Goal: Information Seeking & Learning: Learn about a topic

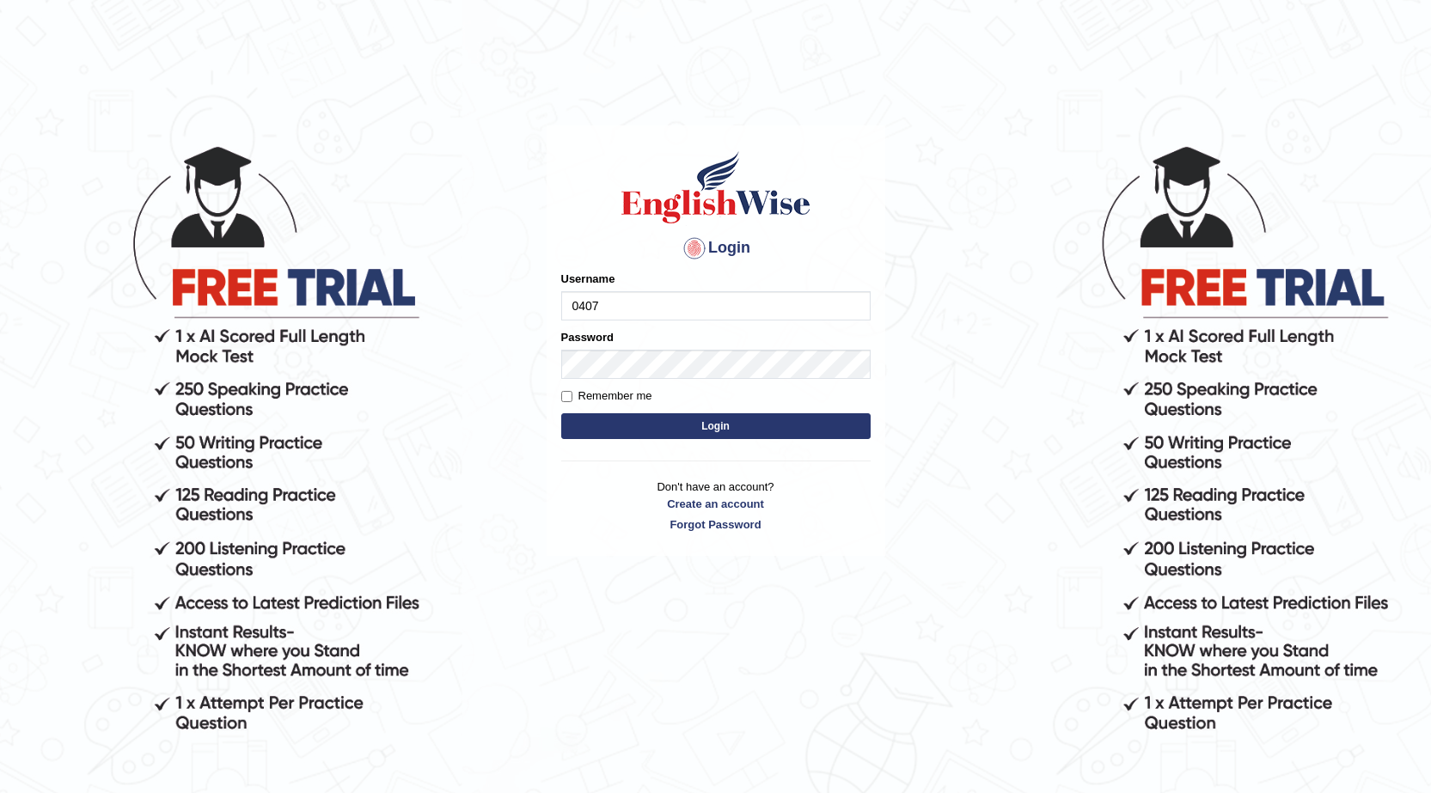
type input "0407970233"
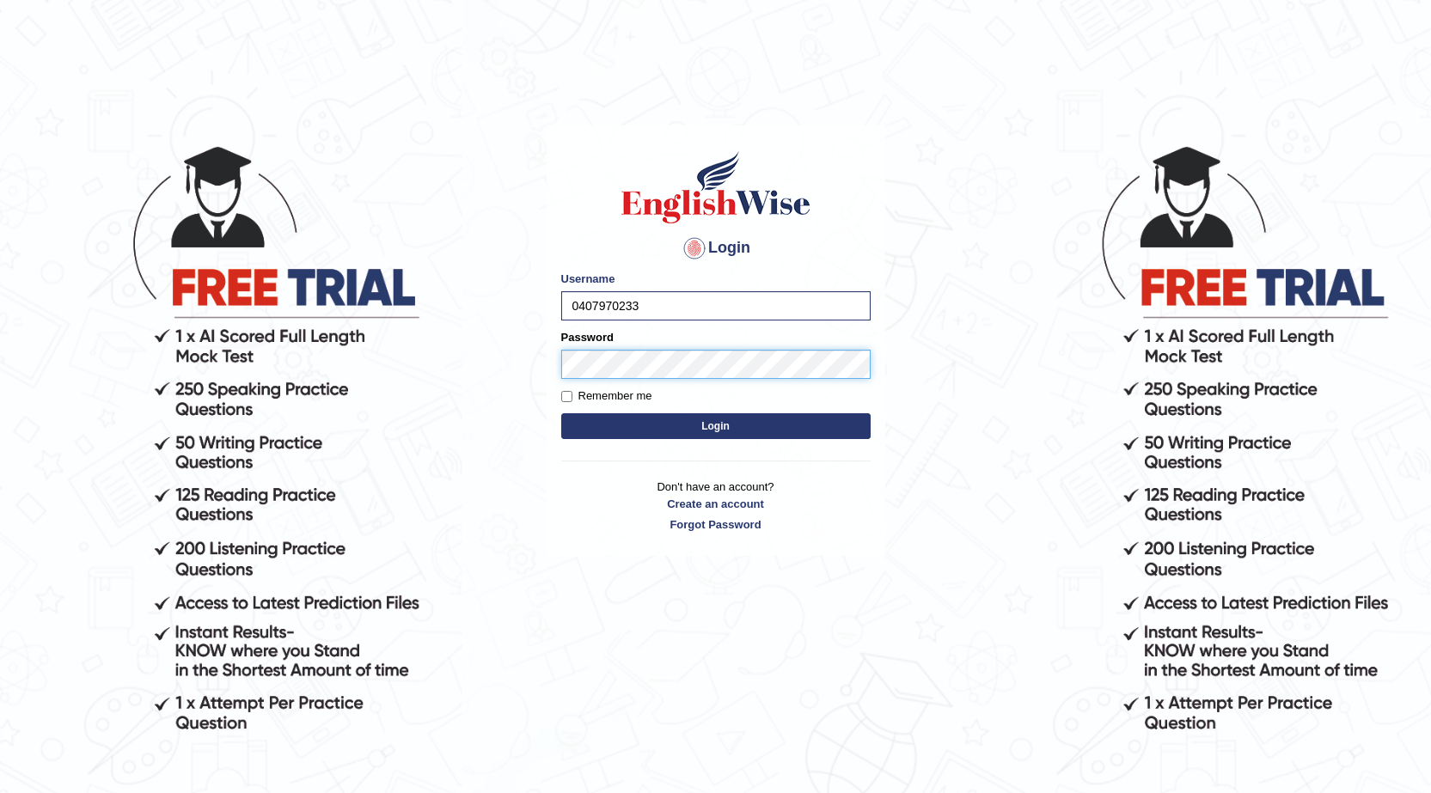
click at [561, 413] on button "Login" at bounding box center [715, 426] width 309 height 26
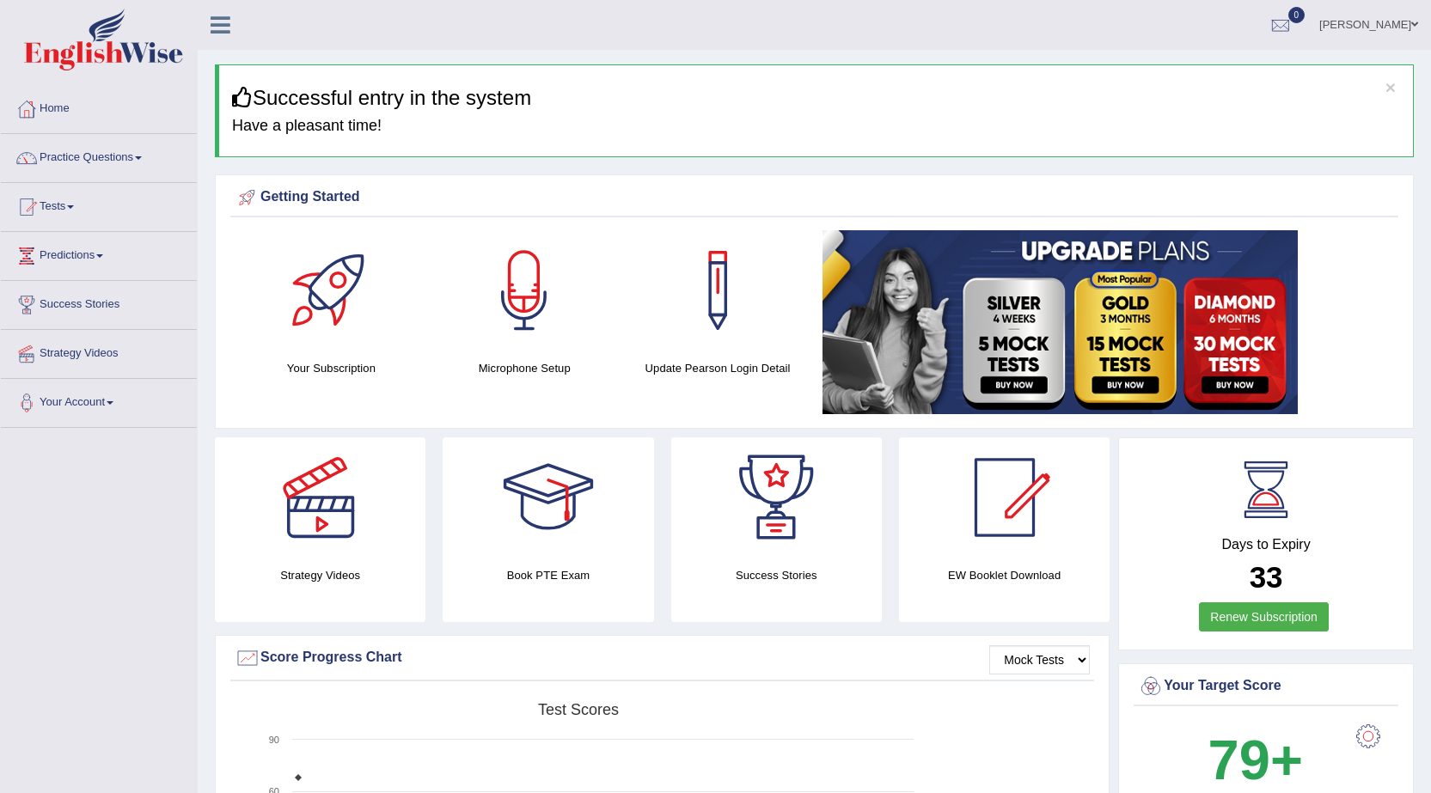
click at [131, 159] on link "Practice Questions" at bounding box center [99, 155] width 196 height 43
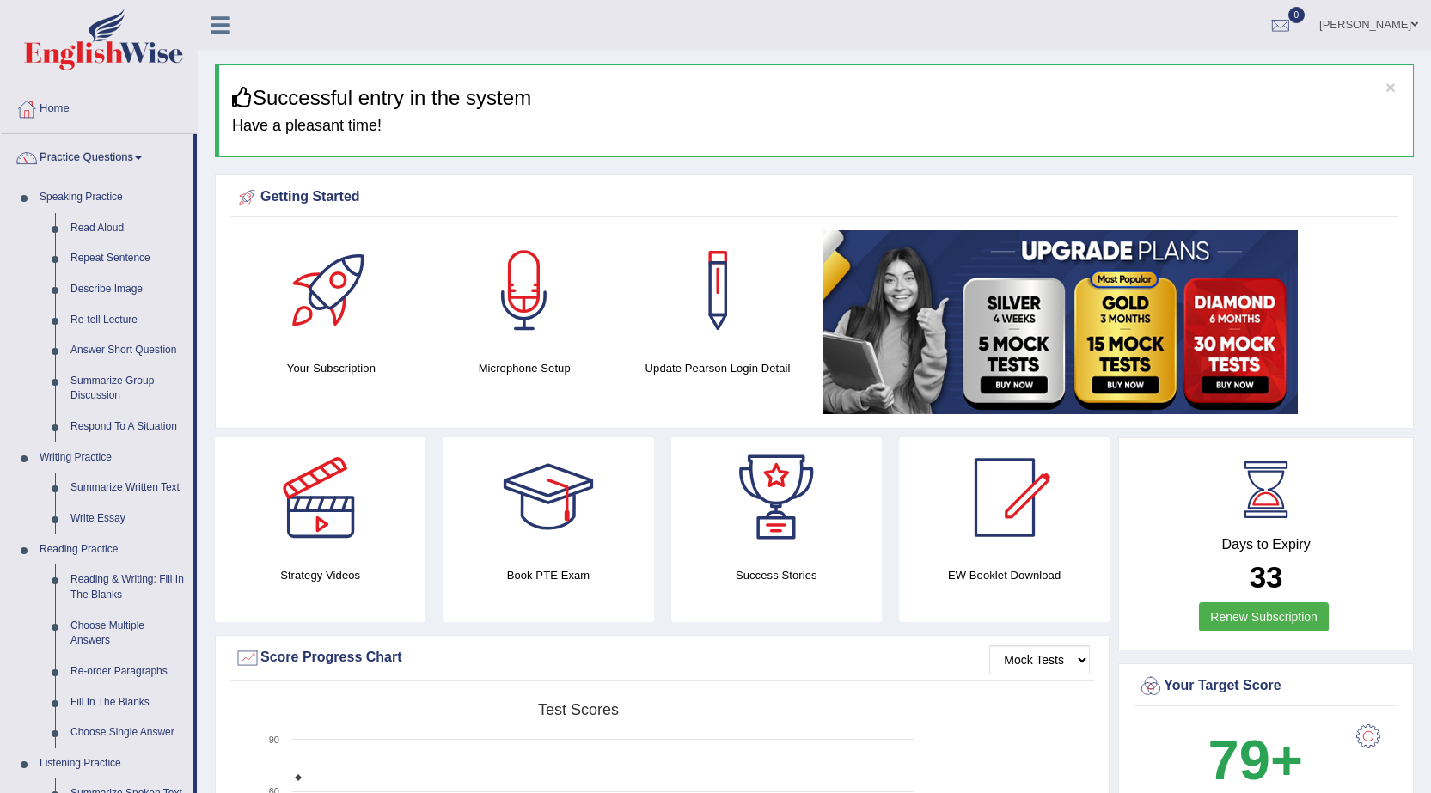
click at [121, 156] on link "Practice Questions" at bounding box center [97, 155] width 192 height 43
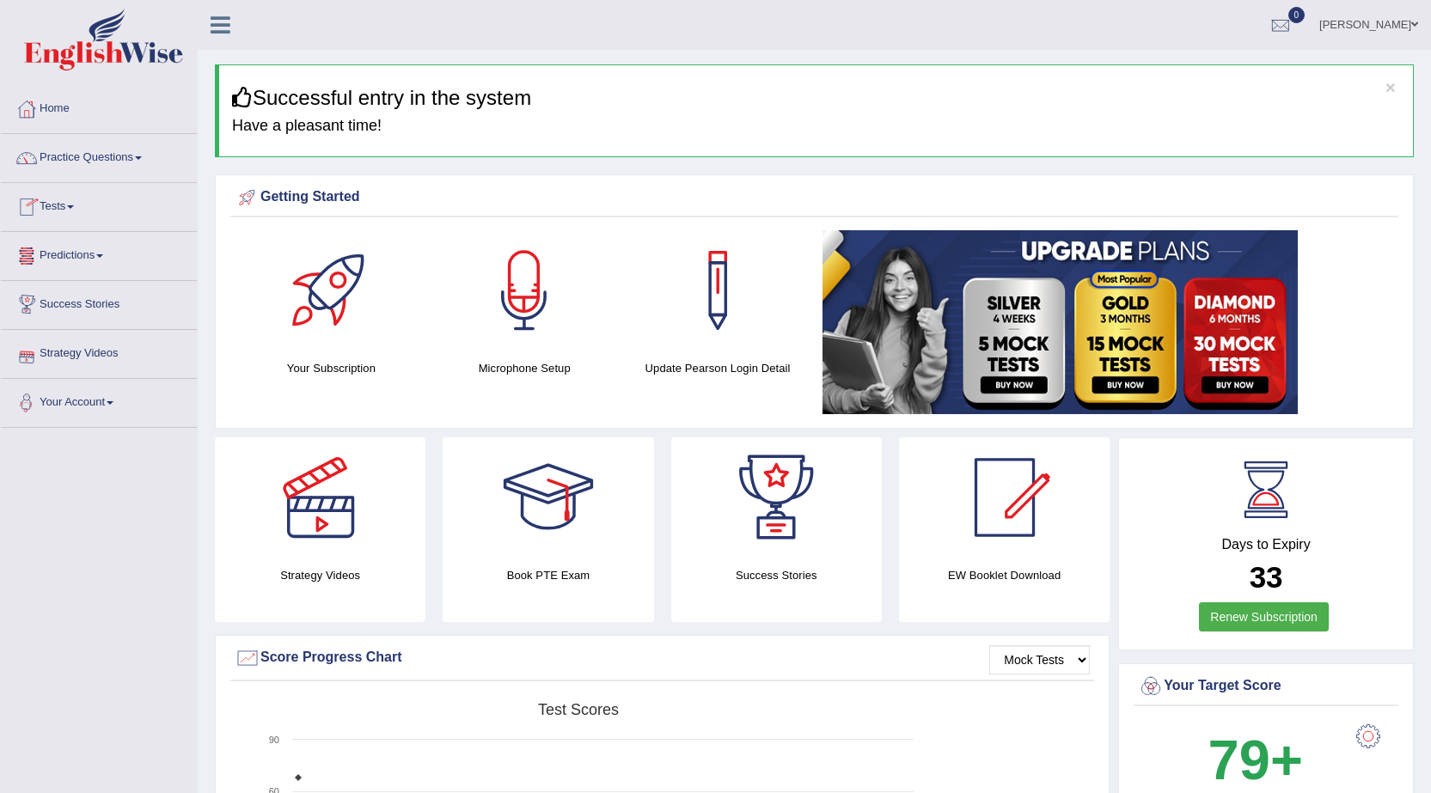
click at [64, 208] on link "Tests" at bounding box center [99, 204] width 196 height 43
click at [65, 247] on link "Take Practice Sectional Test" at bounding box center [112, 246] width 161 height 31
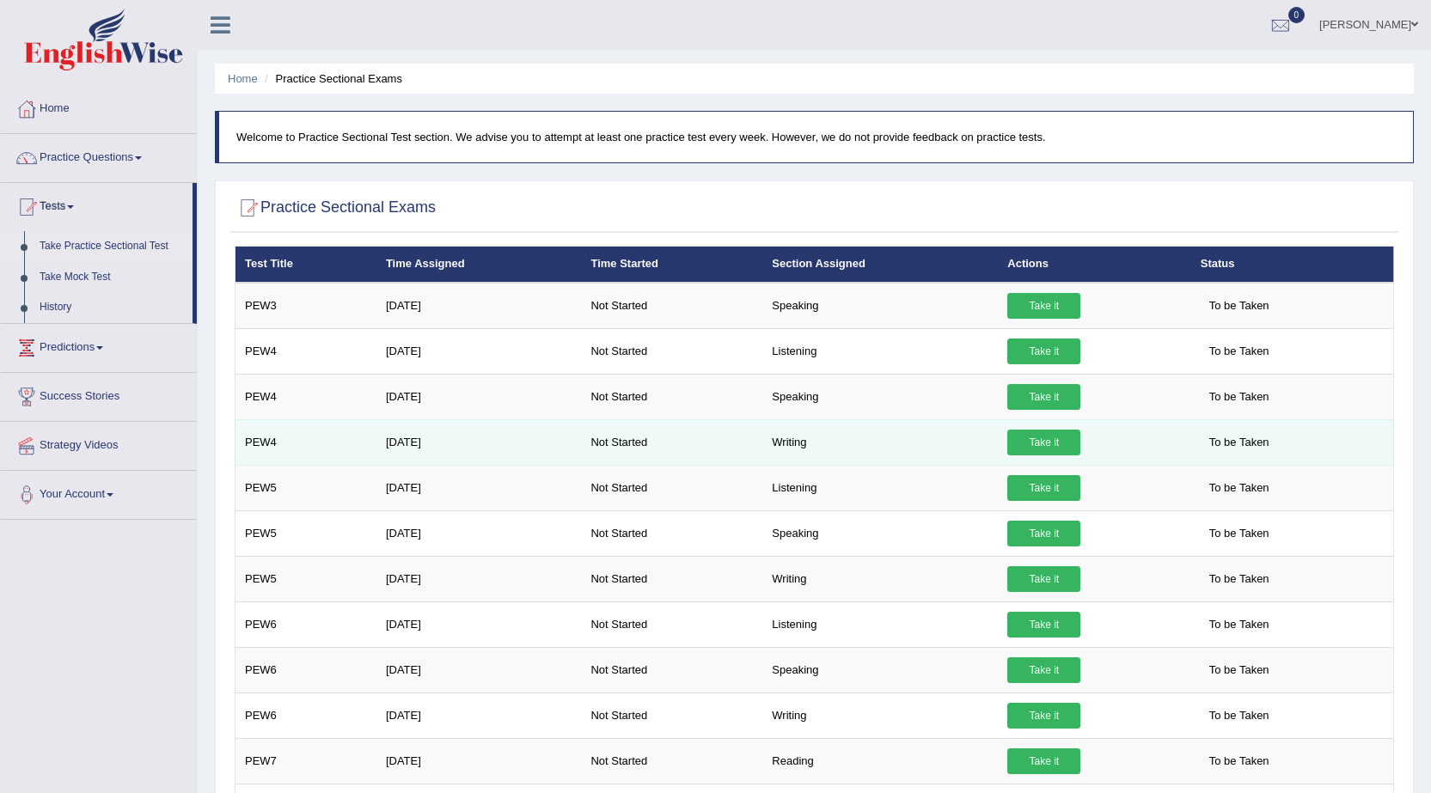
click at [1051, 444] on link "Take it" at bounding box center [1043, 443] width 73 height 26
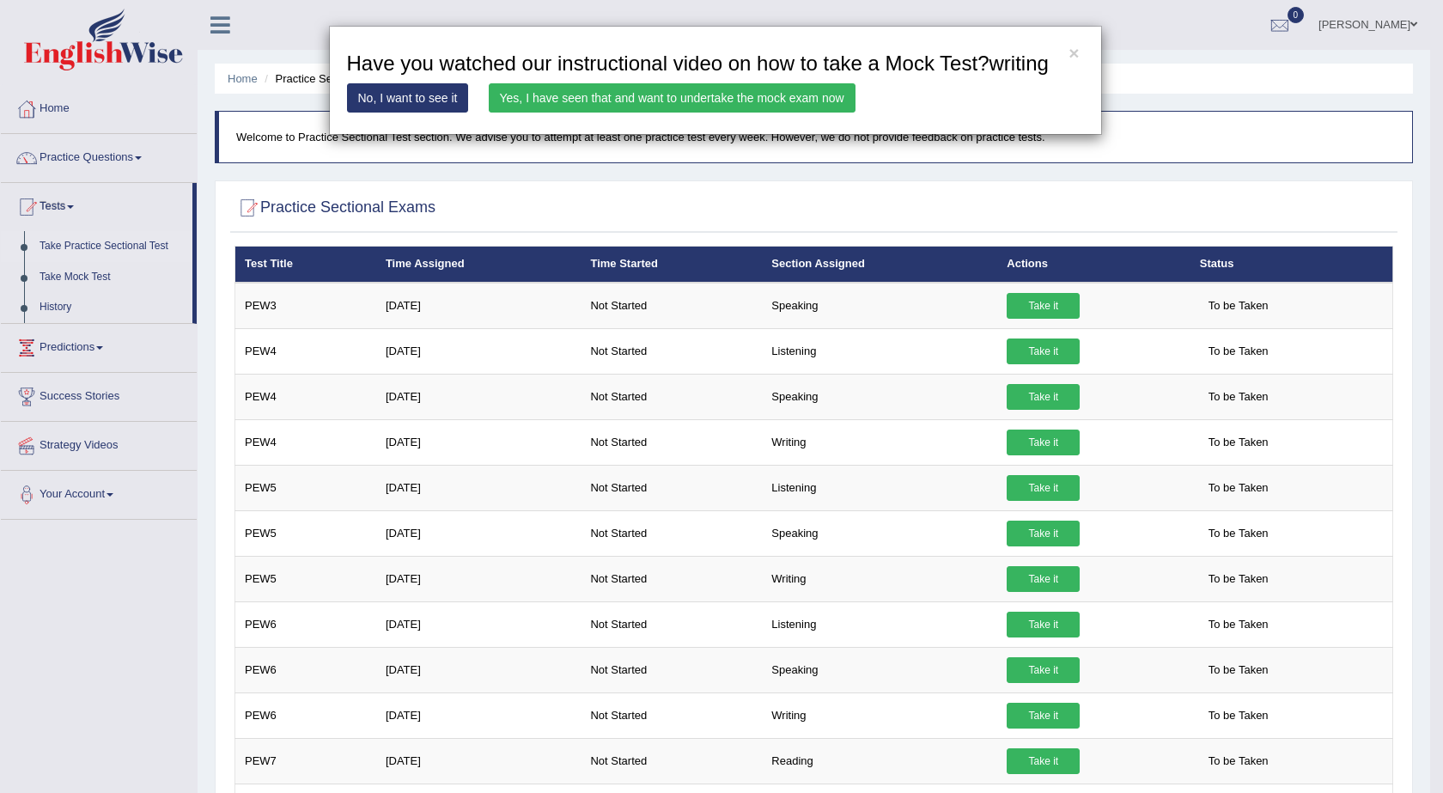
click at [616, 94] on link "Yes, I have seen that and want to undertake the mock exam now" at bounding box center [672, 97] width 367 height 29
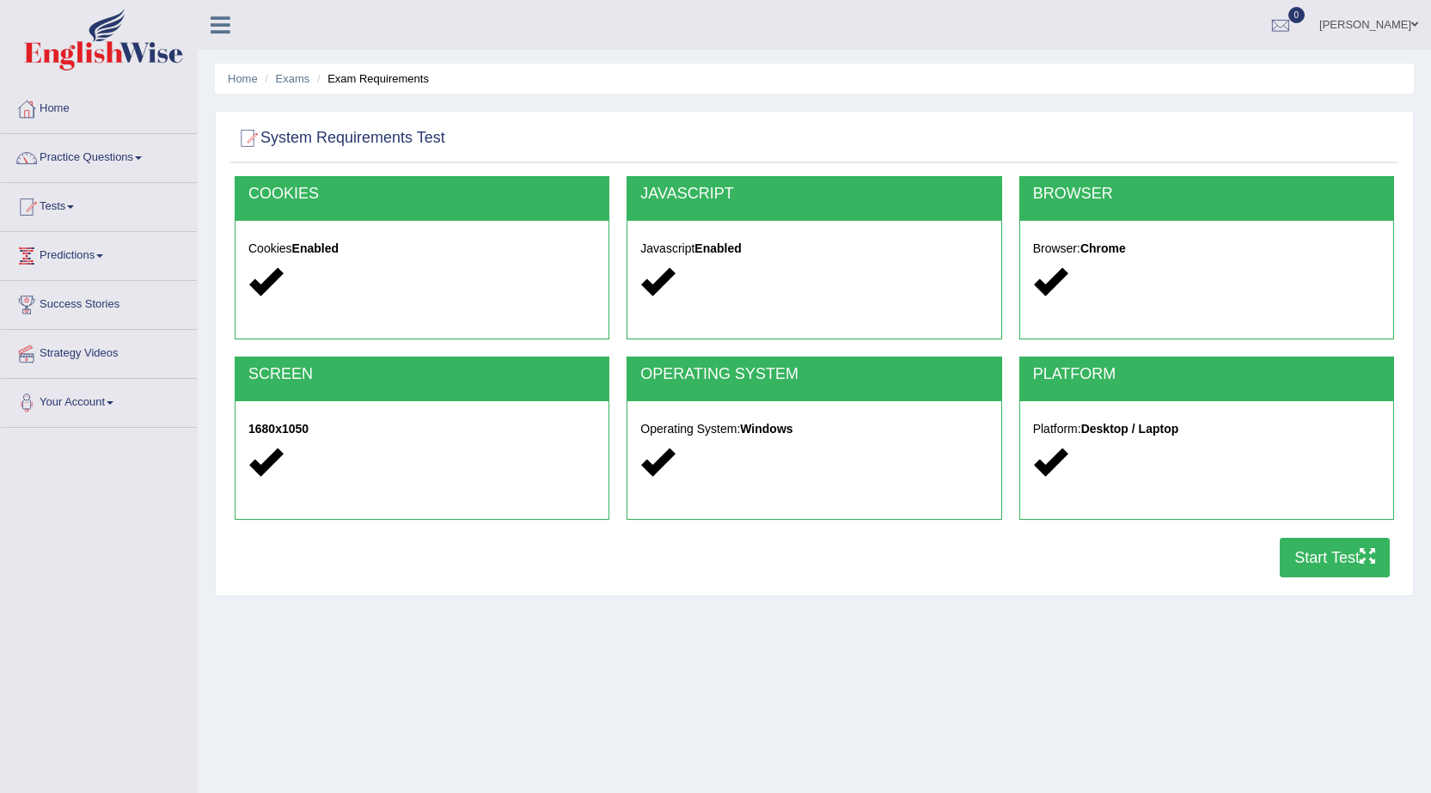
click at [1315, 557] on button "Start Test" at bounding box center [1334, 558] width 110 height 40
